Goal: Task Accomplishment & Management: Manage account settings

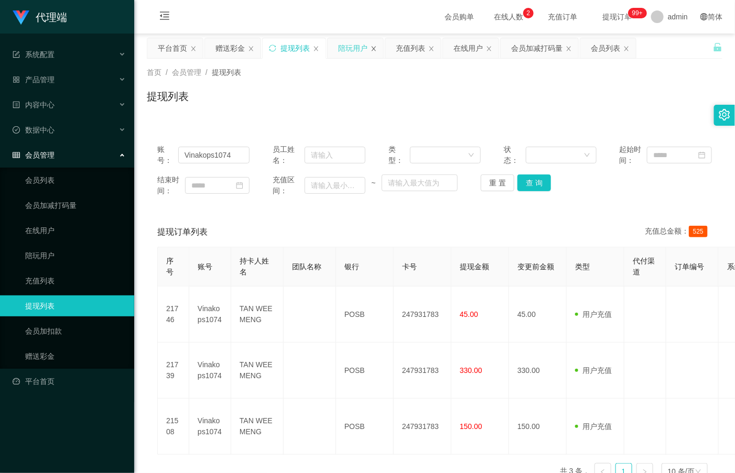
click at [373, 49] on icon "图标: close" at bounding box center [373, 49] width 6 height 6
click at [376, 47] on icon "图标: close" at bounding box center [374, 48] width 4 height 5
click at [376, 47] on icon "图标: close" at bounding box center [373, 49] width 6 height 6
click at [453, 46] on icon "图标: close" at bounding box center [453, 49] width 6 height 6
click at [223, 45] on div "赠送彩金" at bounding box center [229, 48] width 29 height 20
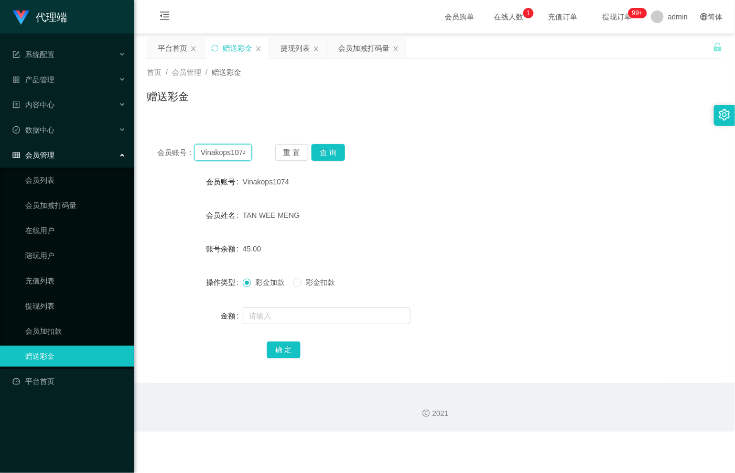
drag, startPoint x: 220, startPoint y: 153, endPoint x: 147, endPoint y: 156, distance: 73.4
click at [150, 156] on div "会员账号： Vinakops1074 重 置 查 询" at bounding box center [434, 152] width 575 height 17
paste input "Vinakops1074"
type input "Vinakops1074"
drag, startPoint x: 244, startPoint y: 154, endPoint x: 37, endPoint y: 150, distance: 207.0
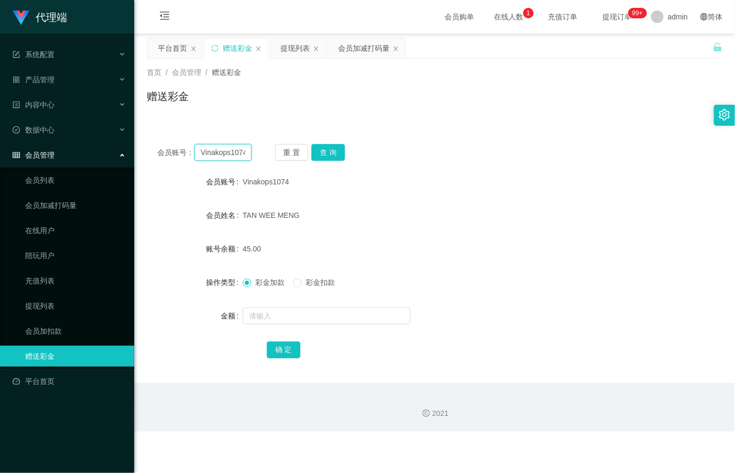
click at [37, 150] on section "代理端 系统配置 系统配置列表 管理员列表 管理员分组 systemPays 产品管理 产品列表 产品预设置 开奖记录 注单管理 即时注单 内容中心 站内信 …" at bounding box center [367, 216] width 735 height 432
click at [343, 156] on button "查 询" at bounding box center [328, 152] width 34 height 17
click at [343, 153] on button "查 询" at bounding box center [328, 152] width 34 height 17
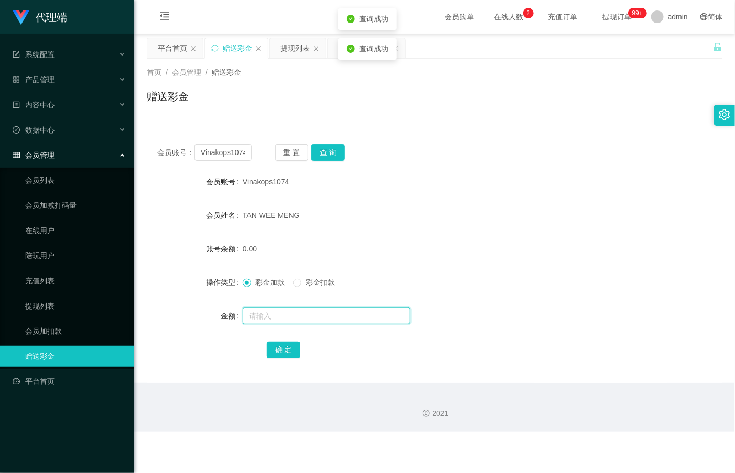
click at [288, 320] on input "text" at bounding box center [327, 316] width 168 height 17
type input "15"
click at [292, 355] on button "确 定" at bounding box center [284, 350] width 34 height 17
click at [350, 57] on div "会员加减打码量" at bounding box center [363, 48] width 51 height 20
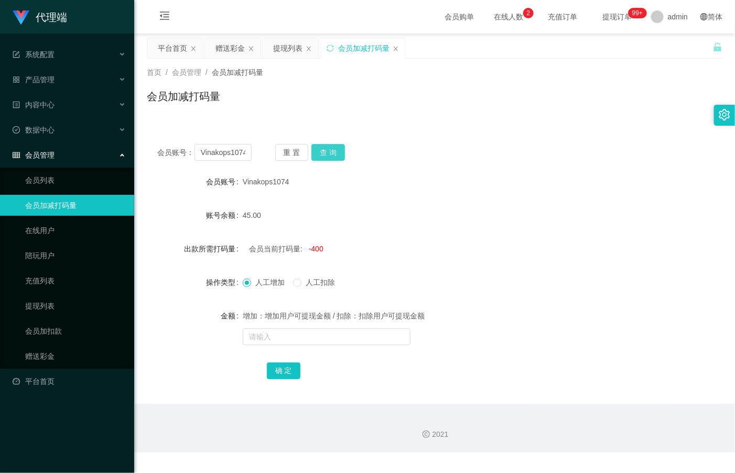
click at [327, 153] on button "查 询" at bounding box center [328, 152] width 34 height 17
drag, startPoint x: 308, startPoint y: 283, endPoint x: 305, endPoint y: 324, distance: 41.0
click at [307, 283] on span "人工扣除" at bounding box center [320, 282] width 38 height 8
click at [307, 331] on input "text" at bounding box center [327, 337] width 168 height 17
type input "15"
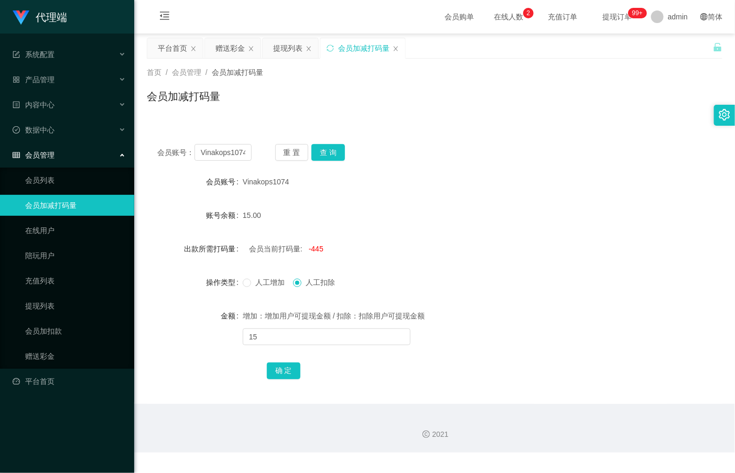
drag, startPoint x: 252, startPoint y: 373, endPoint x: 263, endPoint y: 371, distance: 11.1
click at [252, 373] on div "确 定" at bounding box center [434, 370] width 575 height 21
click at [267, 369] on button "确 定" at bounding box center [284, 371] width 34 height 17
click at [178, 321] on div "金额" at bounding box center [195, 315] width 96 height 21
drag, startPoint x: 245, startPoint y: 155, endPoint x: 87, endPoint y: 152, distance: 158.3
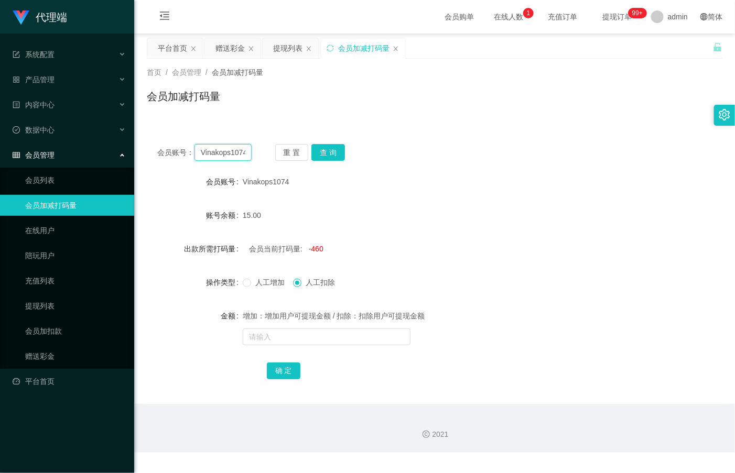
click at [87, 152] on section "代理端 系统配置 系统配置列表 管理员列表 管理员分组 systemPays 产品管理 产品列表 产品预设置 开奖记录 注单管理 即时注单 内容中心 站内信 …" at bounding box center [367, 226] width 735 height 453
paste input "Arav"
type input "Arav"
click at [321, 155] on button "查 询" at bounding box center [328, 152] width 34 height 17
click at [296, 46] on div "提现列表" at bounding box center [287, 48] width 29 height 20
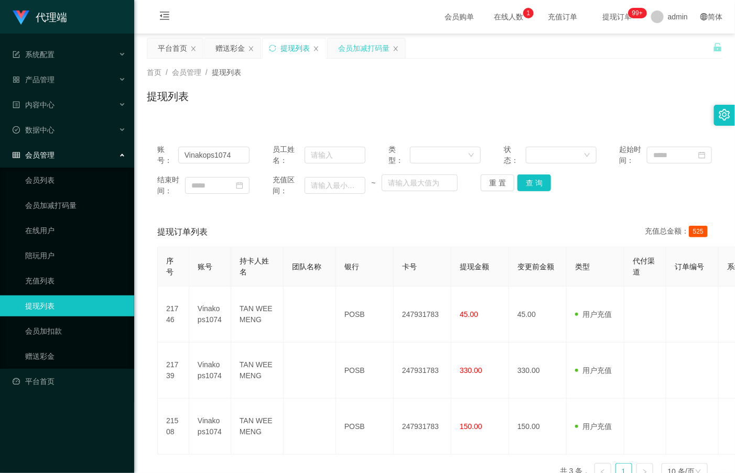
click at [347, 51] on div "会员加减打码量" at bounding box center [363, 48] width 51 height 20
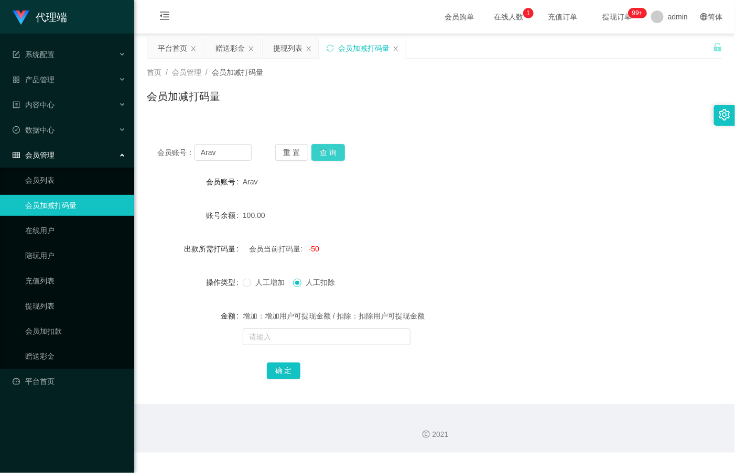
click at [322, 155] on button "查 询" at bounding box center [328, 152] width 34 height 17
click at [296, 331] on input "text" at bounding box center [327, 337] width 168 height 17
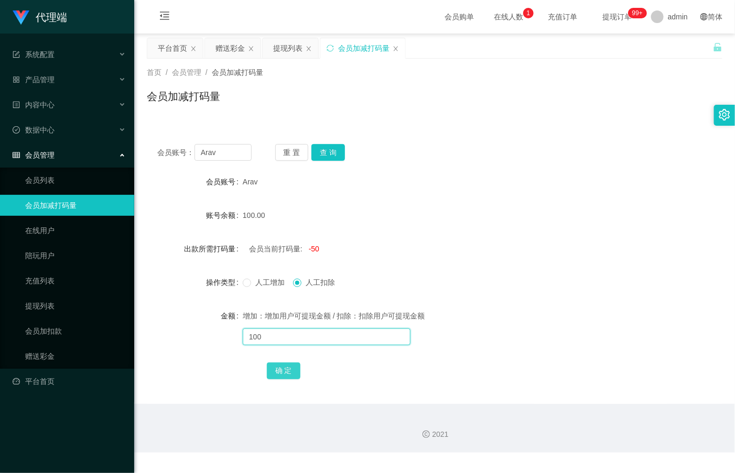
type input "100"
click at [277, 370] on button "确 定" at bounding box center [284, 371] width 34 height 17
